Goal: Transaction & Acquisition: Subscribe to service/newsletter

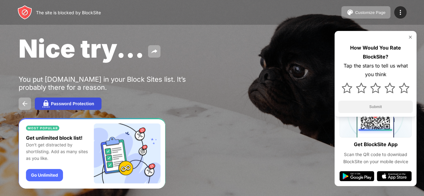
click at [78, 105] on div "Password Protection" at bounding box center [72, 103] width 43 height 5
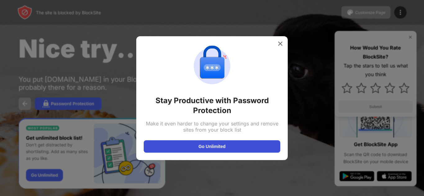
click at [237, 147] on button "Go Unlimited" at bounding box center [212, 147] width 137 height 12
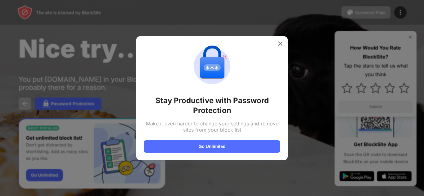
click at [280, 46] on img at bounding box center [280, 44] width 6 height 6
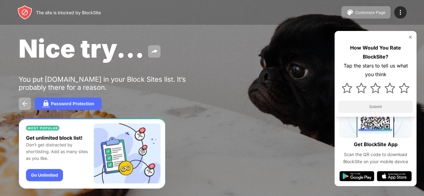
click at [49, 175] on img "Banner Message" at bounding box center [92, 153] width 147 height 71
click at [25, 105] on img at bounding box center [24, 103] width 7 height 7
click at [411, 36] on img at bounding box center [410, 37] width 5 height 5
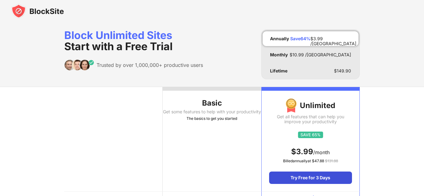
click at [293, 180] on div "Try Free for 3 Days" at bounding box center [310, 178] width 83 height 12
